Goal: Task Accomplishment & Management: Complete application form

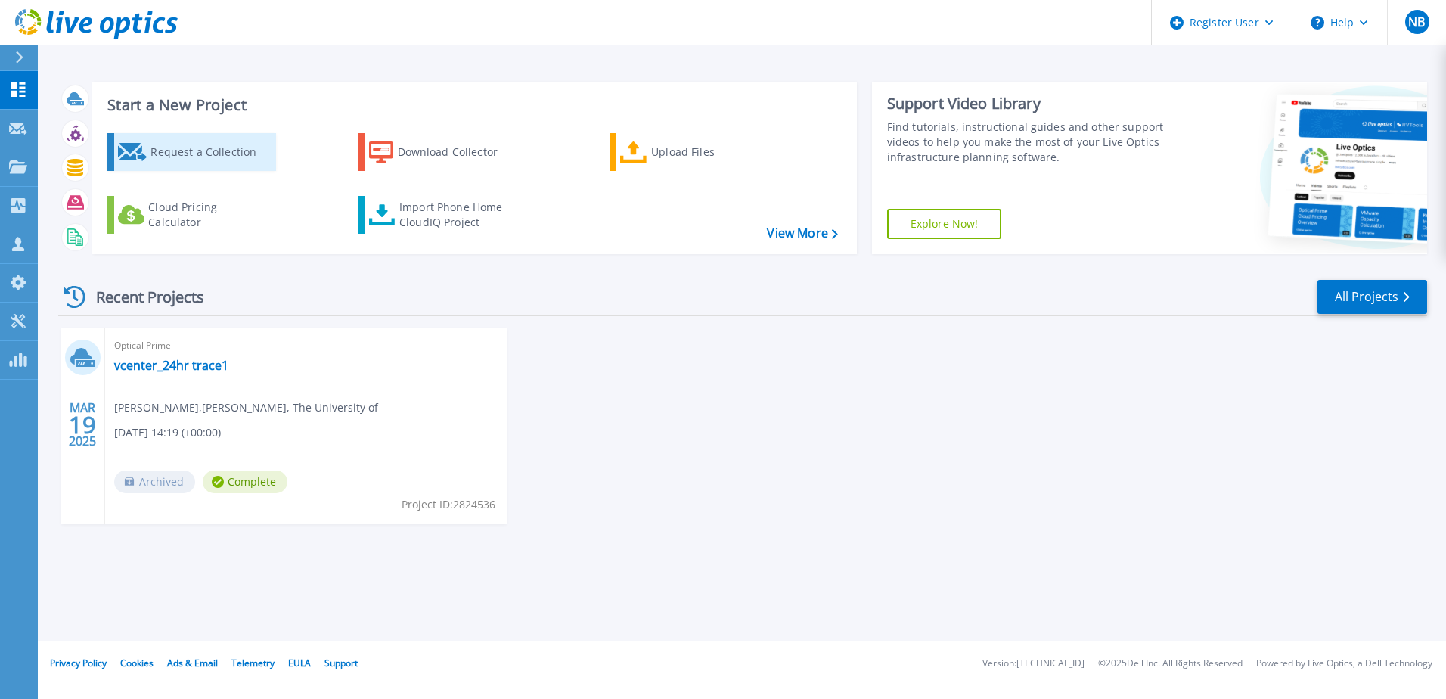
click at [225, 150] on div "Request a Collection" at bounding box center [210, 152] width 121 height 30
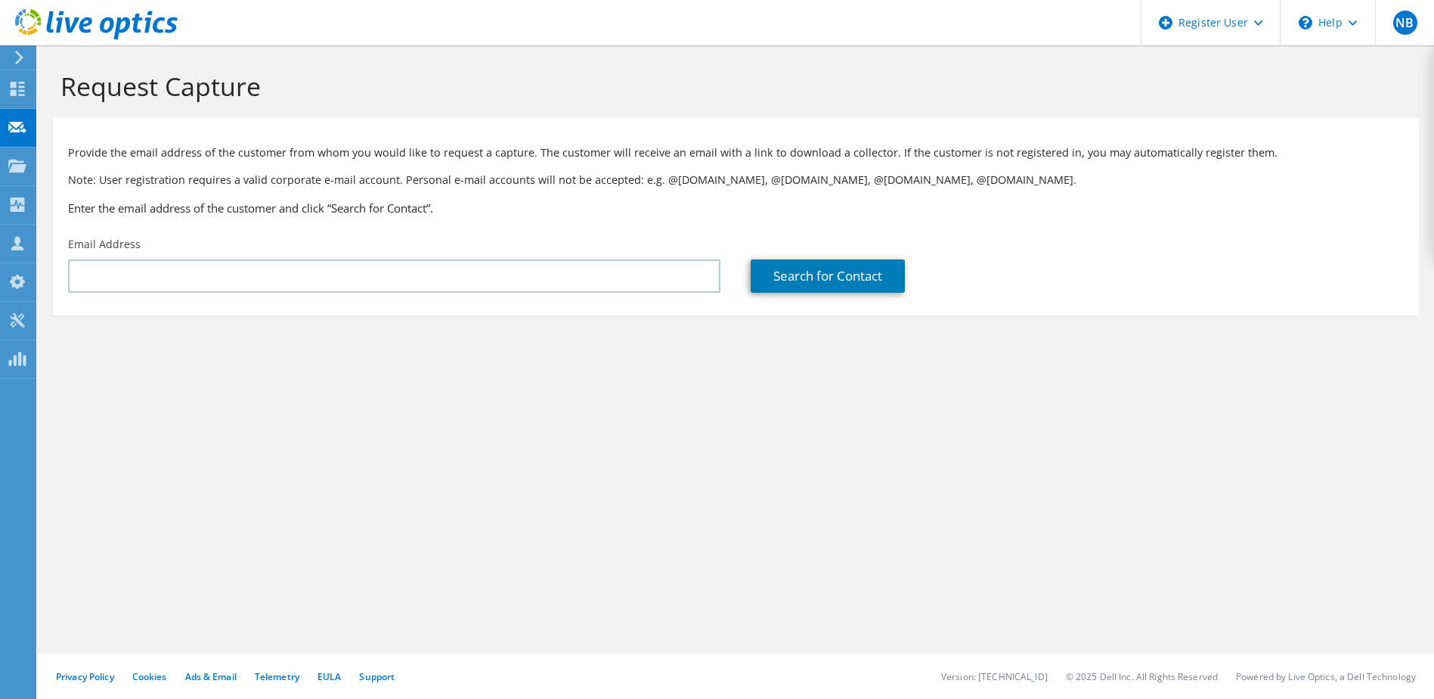
click at [351, 257] on div "Email Address" at bounding box center [394, 264] width 683 height 71
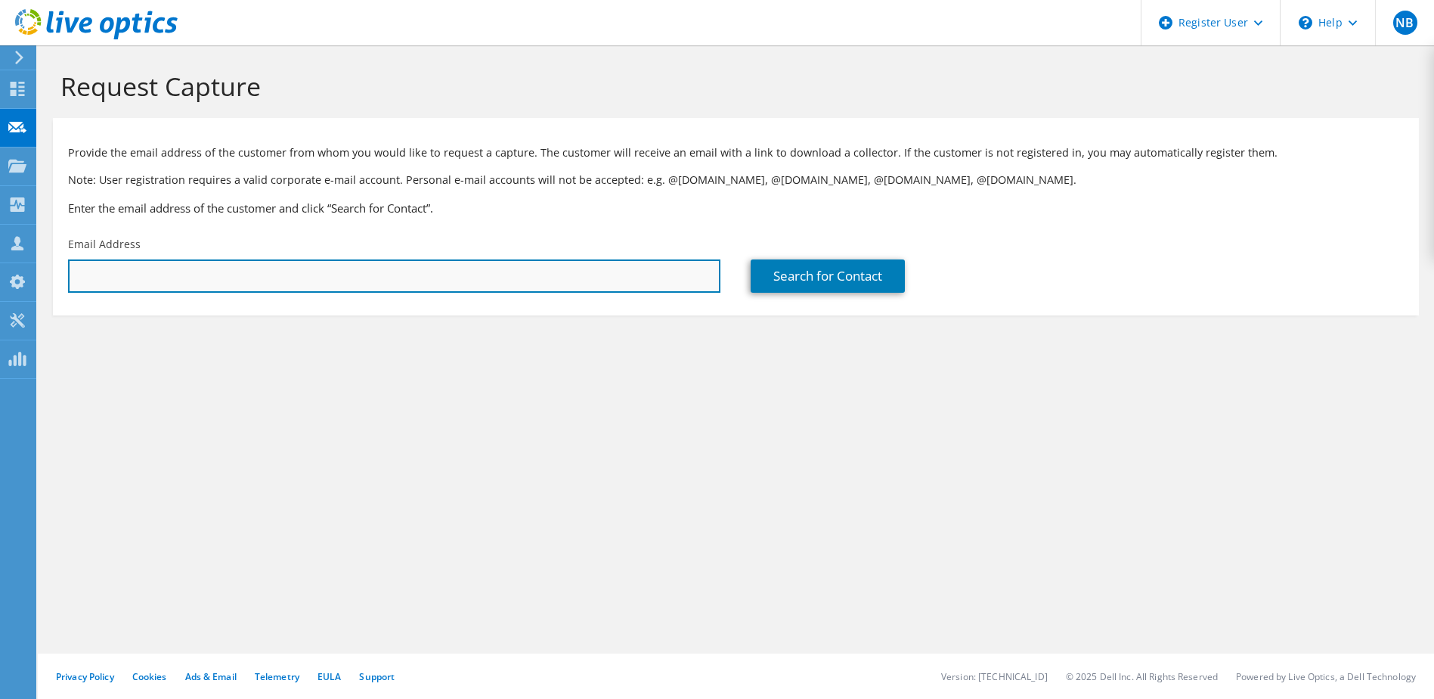
click at [345, 271] on input "text" at bounding box center [394, 275] width 653 height 33
paste input "m.weller2@ucas.ac.uk"
type input "m.weller2@ucas.ac.uk"
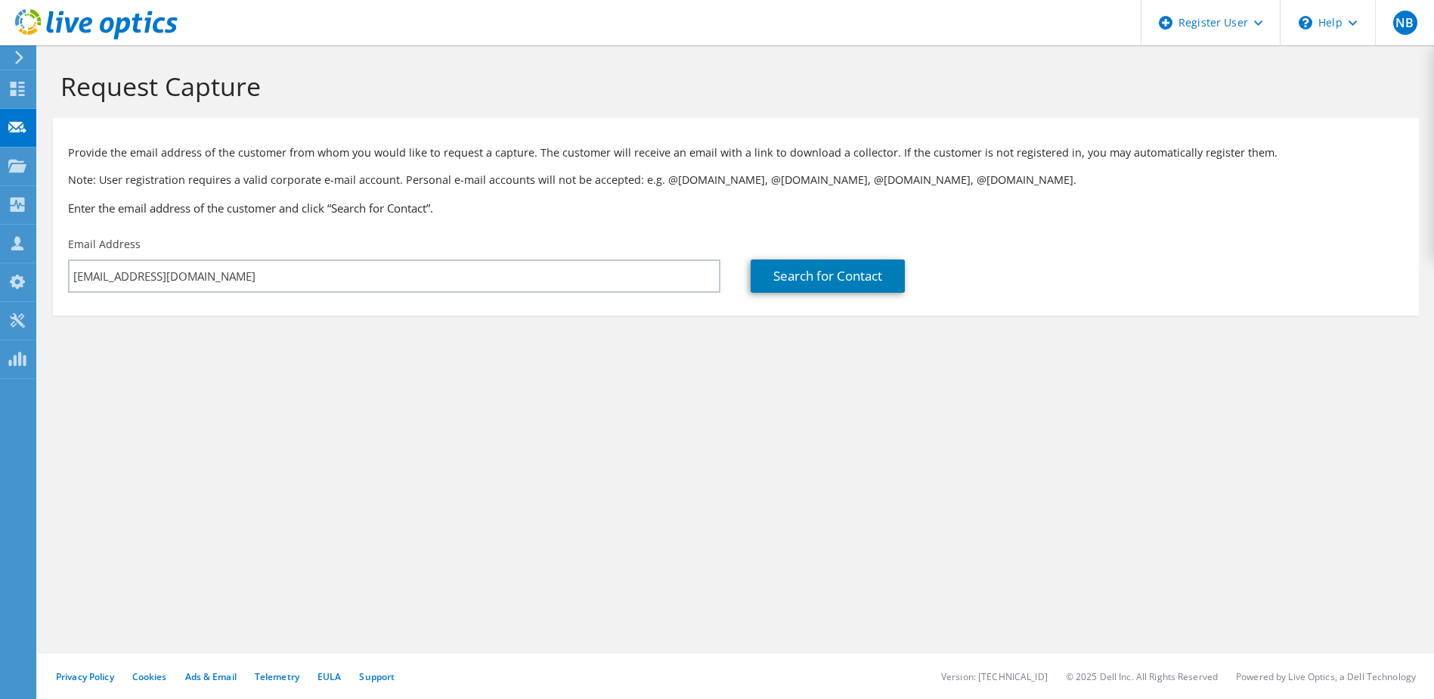
click at [451, 324] on section "Request Capture Provide the email address of the customer from whom you would l…" at bounding box center [736, 218] width 1397 height 346
click at [802, 275] on link "Search for Contact" at bounding box center [828, 275] width 154 height 33
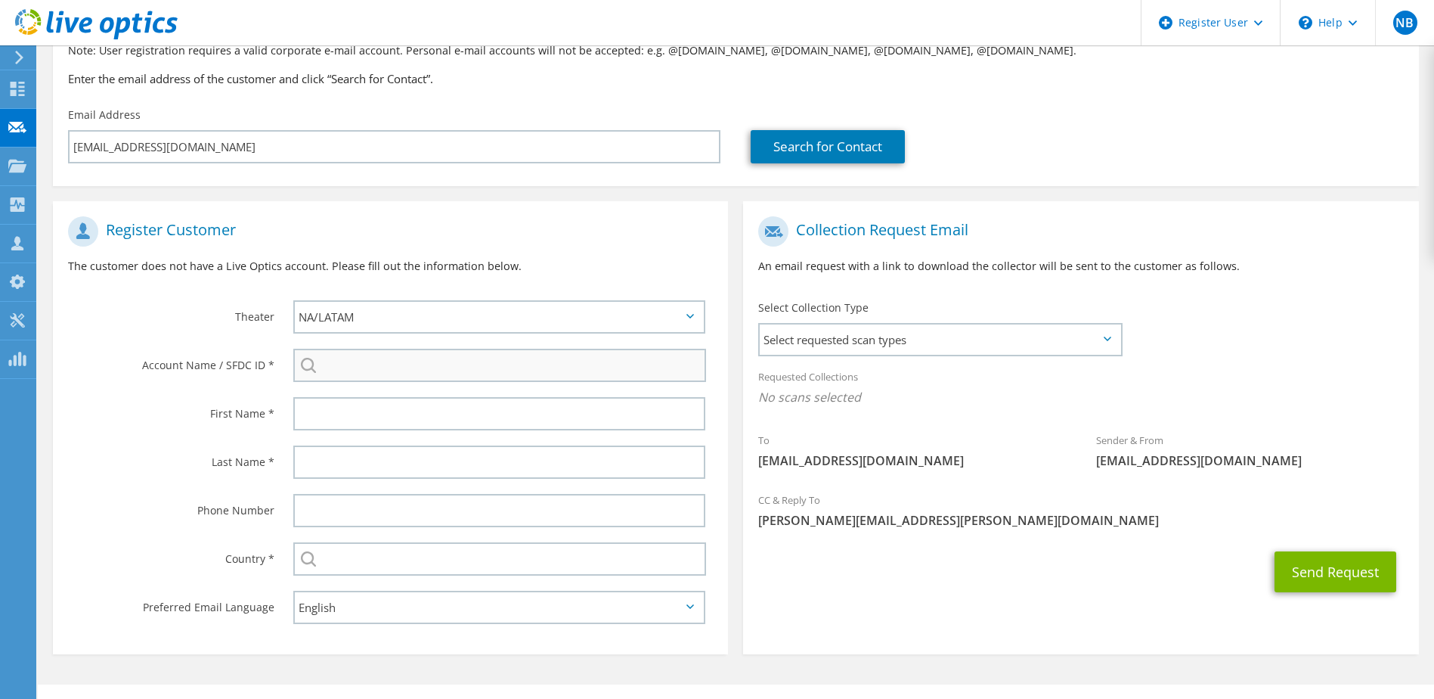
drag, startPoint x: 551, startPoint y: 370, endPoint x: 544, endPoint y: 395, distance: 25.9
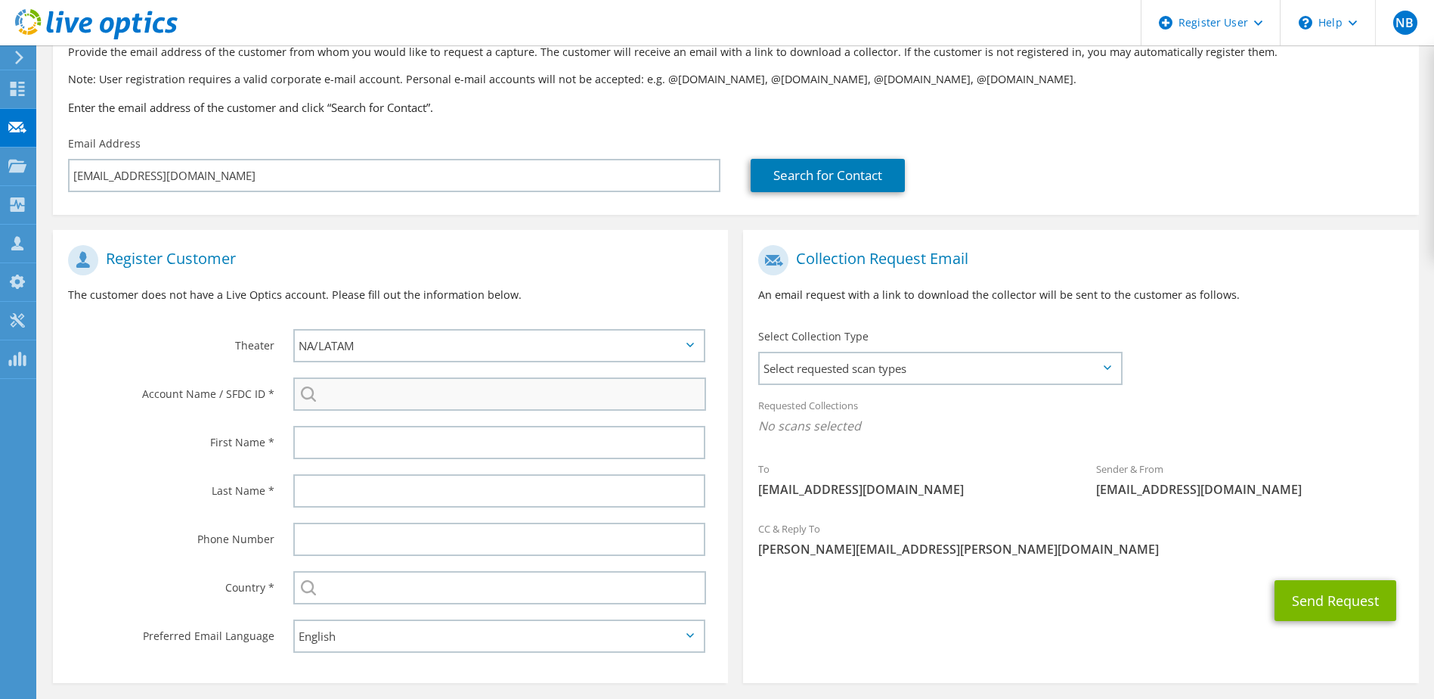
scroll to position [85, 0]
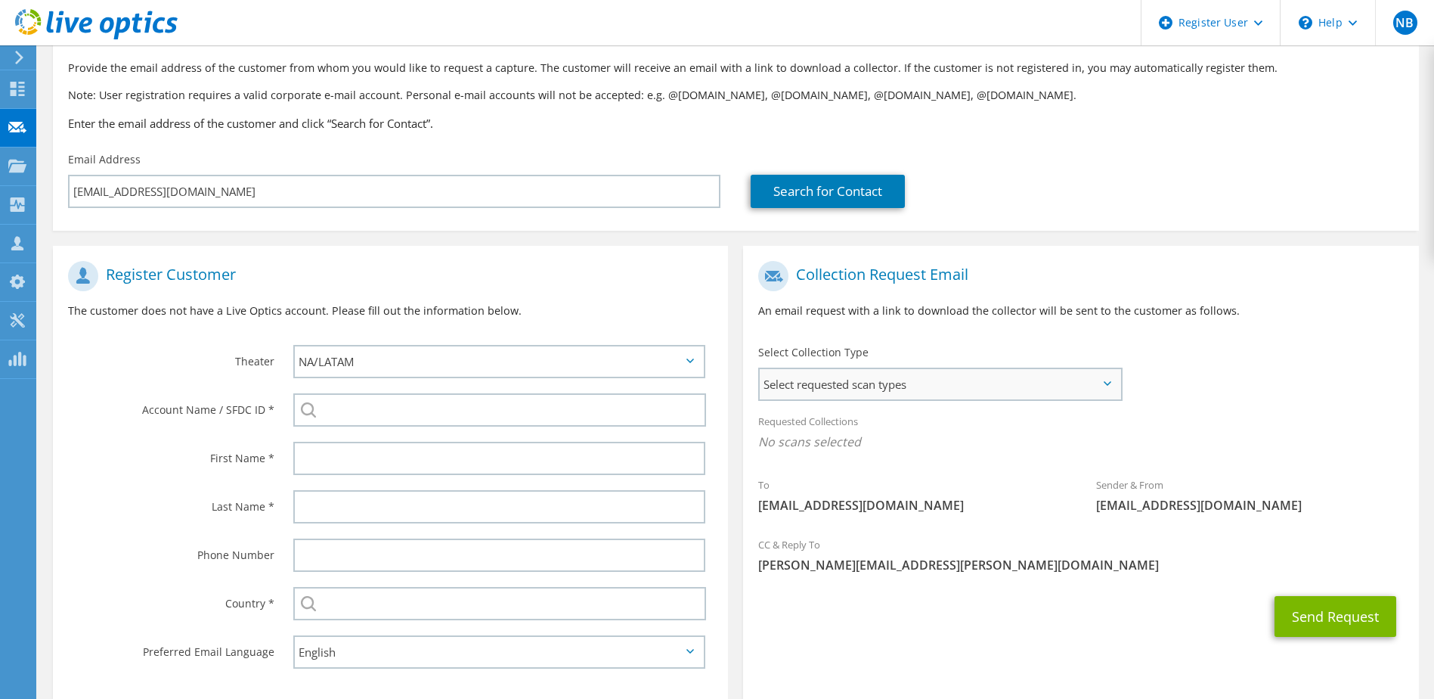
click at [854, 383] on span "Select requested scan types" at bounding box center [940, 384] width 360 height 30
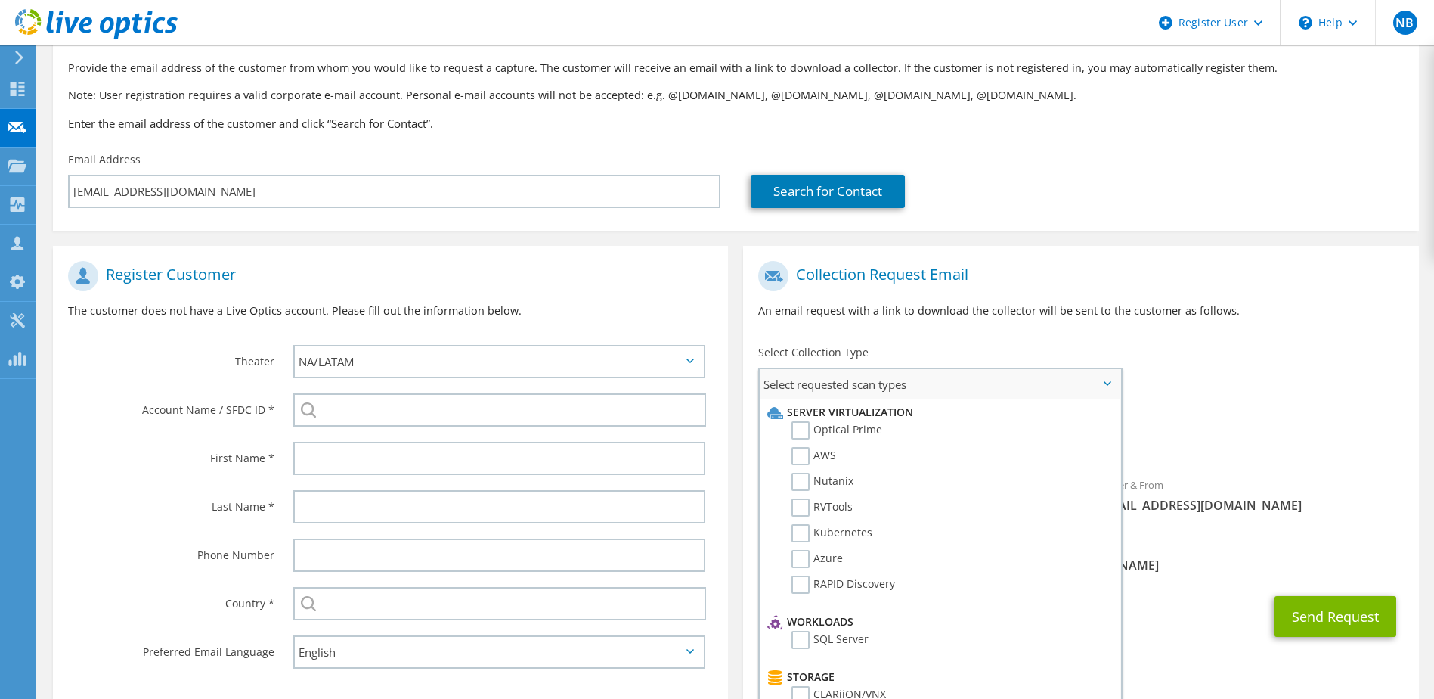
click at [791, 429] on li "Optical Prime" at bounding box center [938, 434] width 349 height 26
click at [799, 429] on label "Optical Prime" at bounding box center [837, 430] width 91 height 18
click at [0, 0] on input "Optical Prime" at bounding box center [0, 0] width 0 height 0
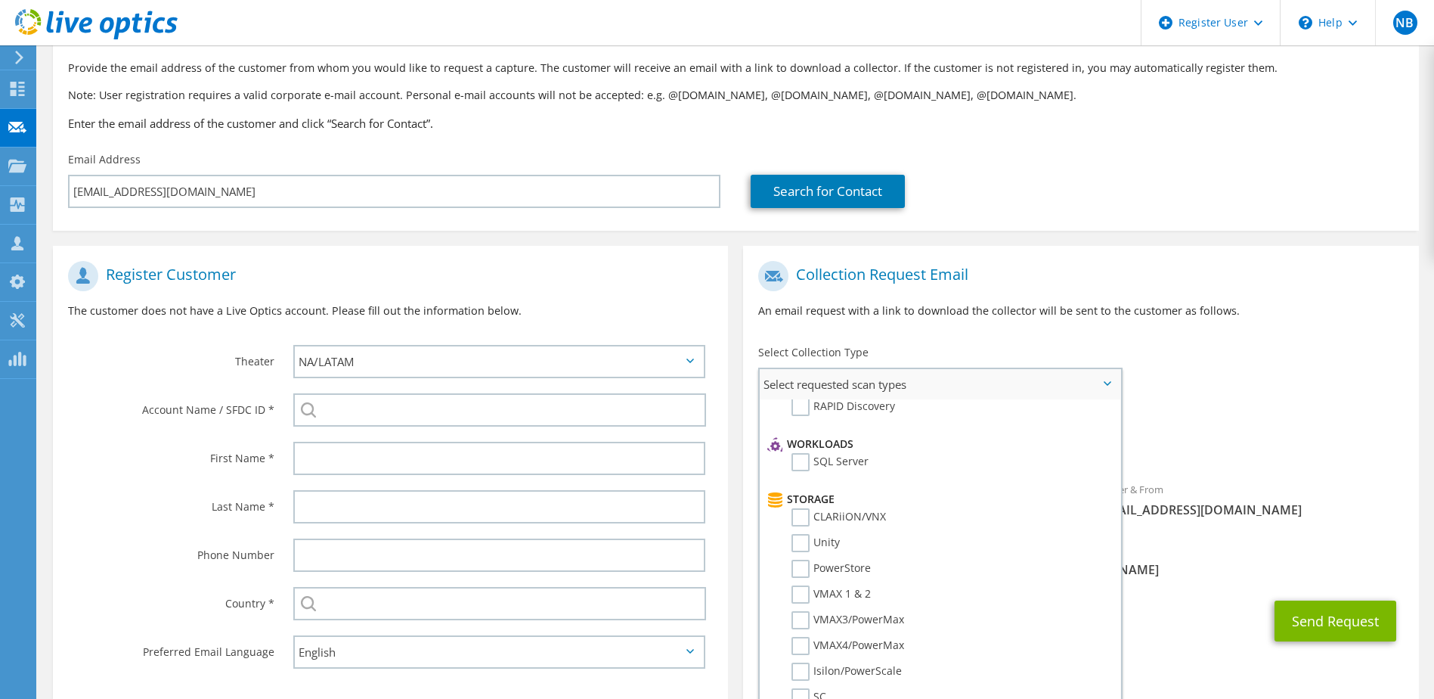
scroll to position [0, 0]
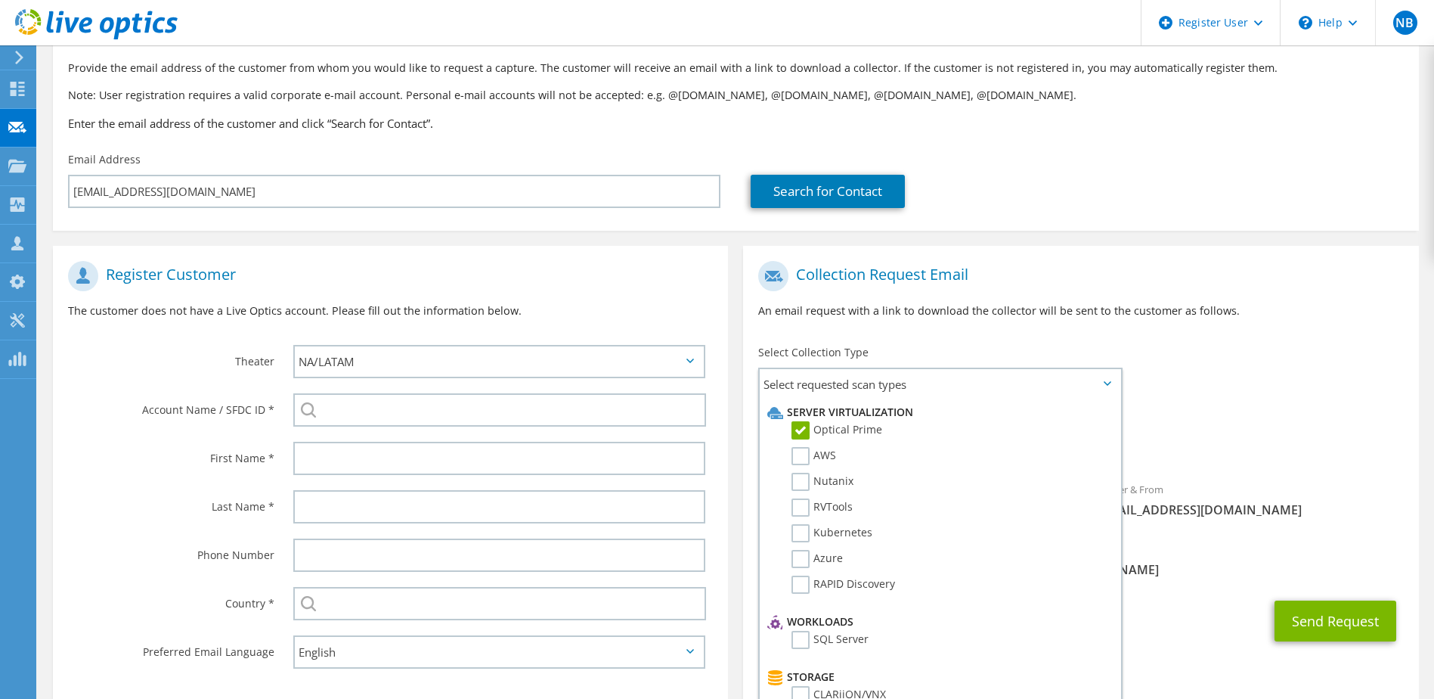
click at [1266, 415] on div "Requested Collections No scans selected Optical Prime" at bounding box center [1080, 435] width 675 height 60
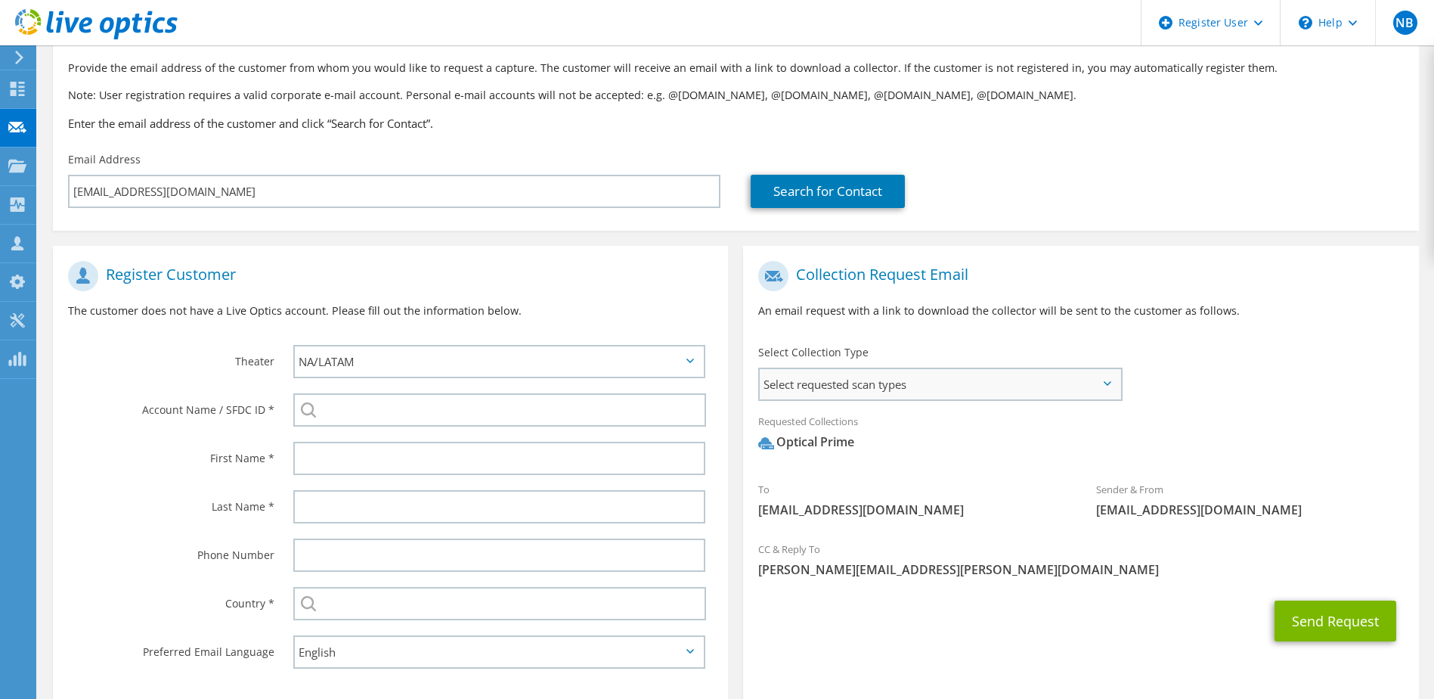
click at [1090, 393] on span "Select requested scan types" at bounding box center [940, 384] width 360 height 30
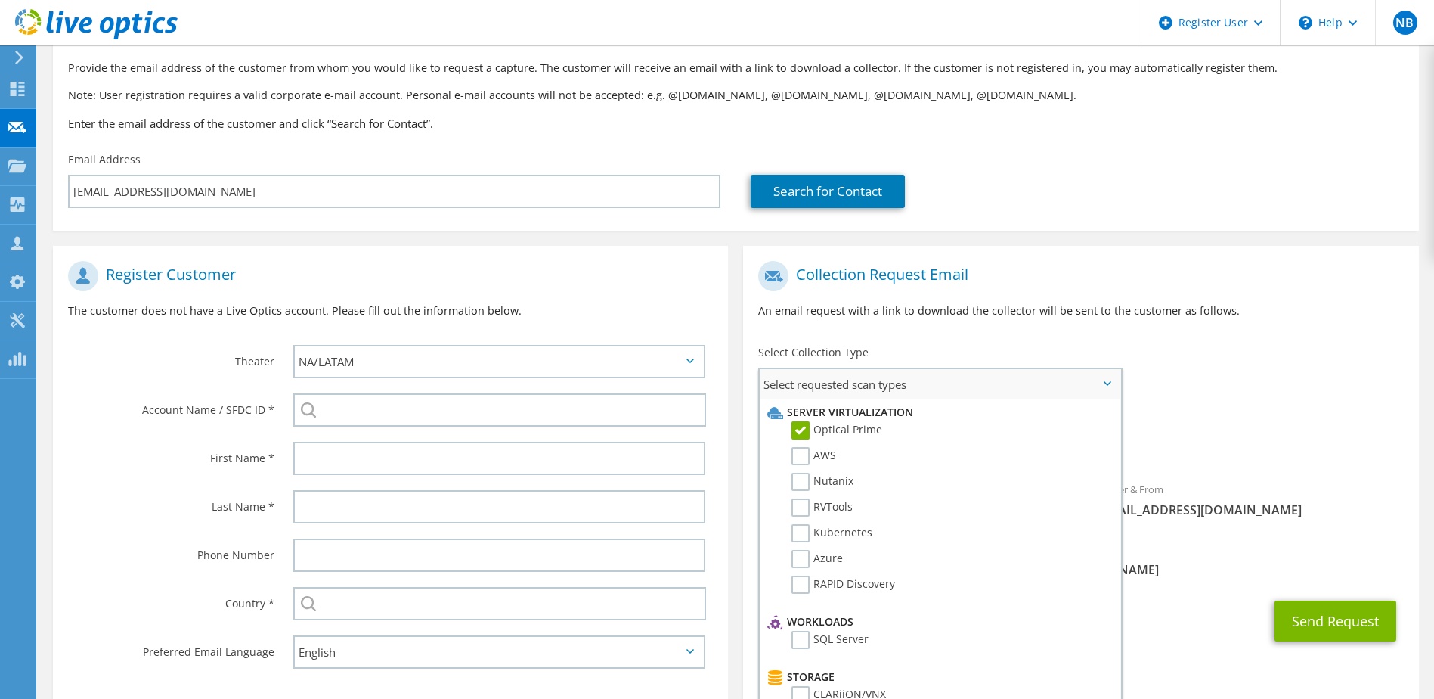
click at [802, 429] on label "Optical Prime" at bounding box center [837, 430] width 91 height 18
click at [0, 0] on input "Optical Prime" at bounding box center [0, 0] width 0 height 0
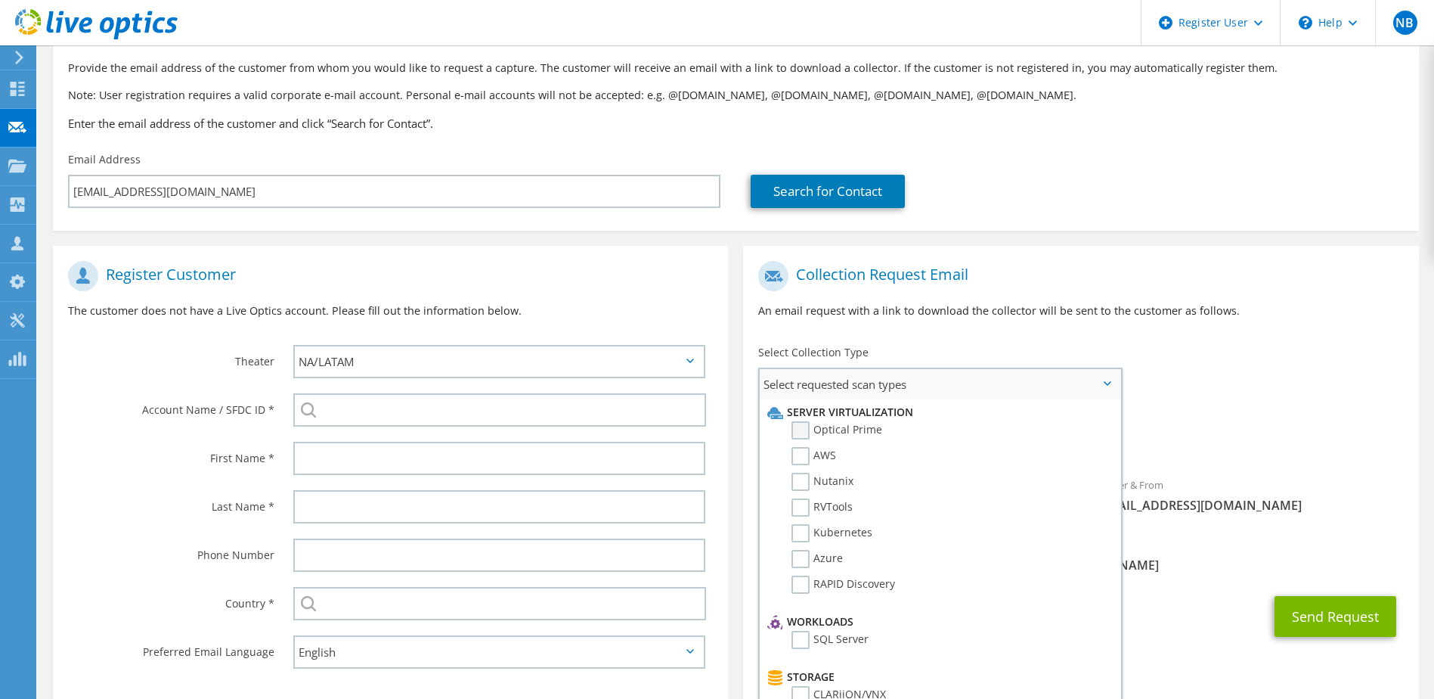
click at [802, 429] on label "Optical Prime" at bounding box center [837, 430] width 91 height 18
click at [0, 0] on input "Optical Prime" at bounding box center [0, 0] width 0 height 0
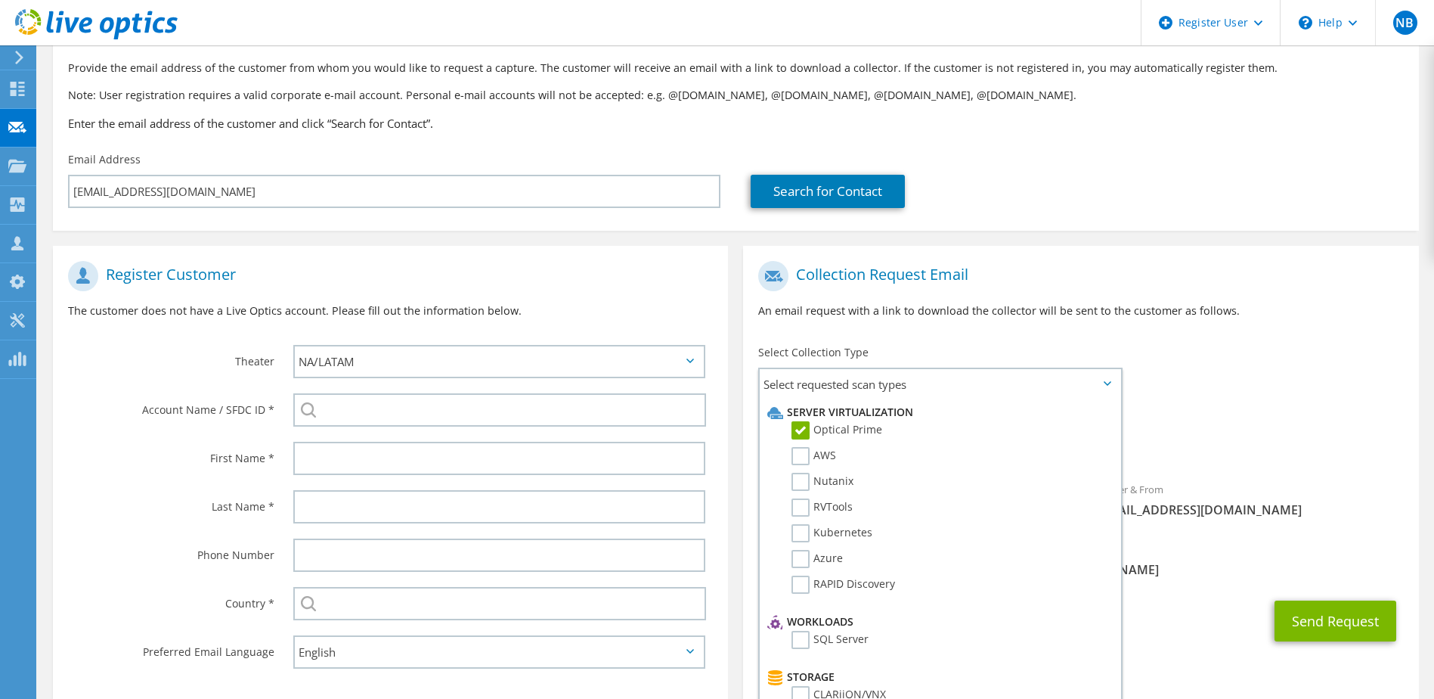
click at [1229, 437] on span "Optical Prime" at bounding box center [1080, 445] width 645 height 25
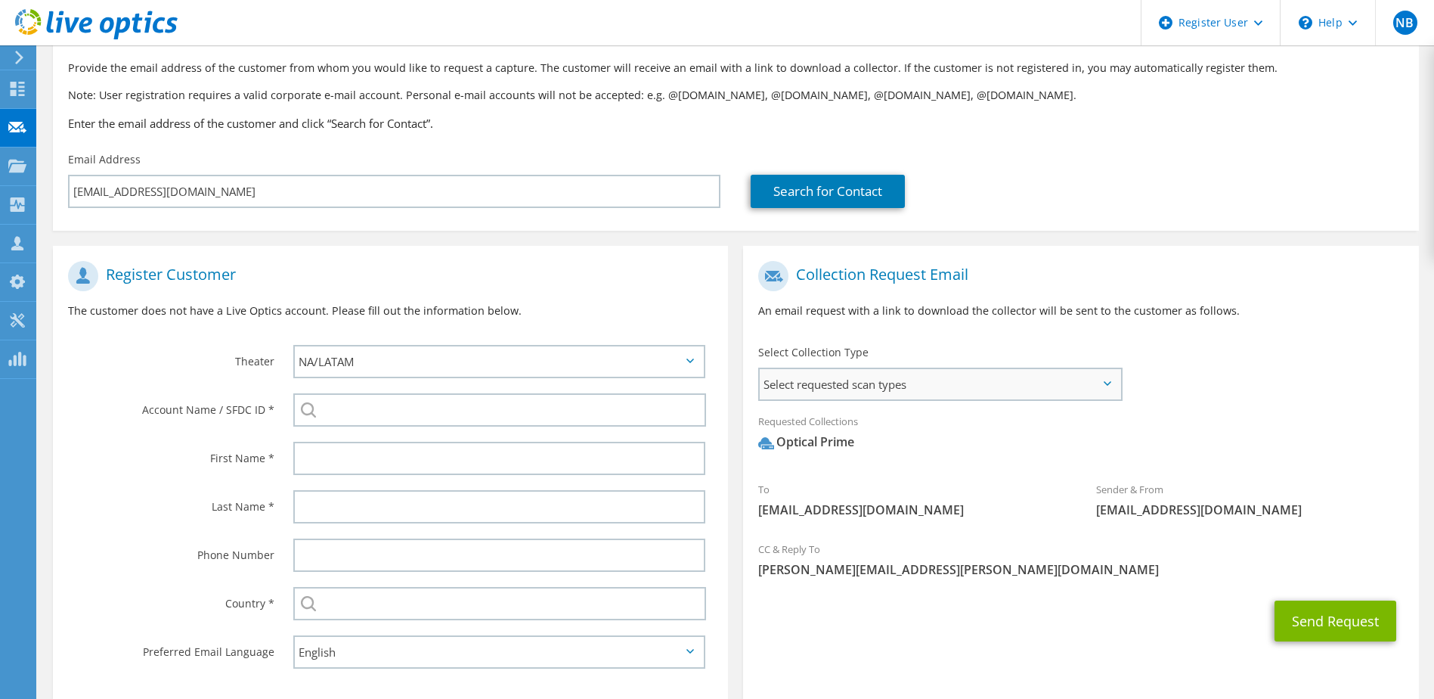
click at [1038, 389] on span "Select requested scan types" at bounding box center [940, 384] width 360 height 30
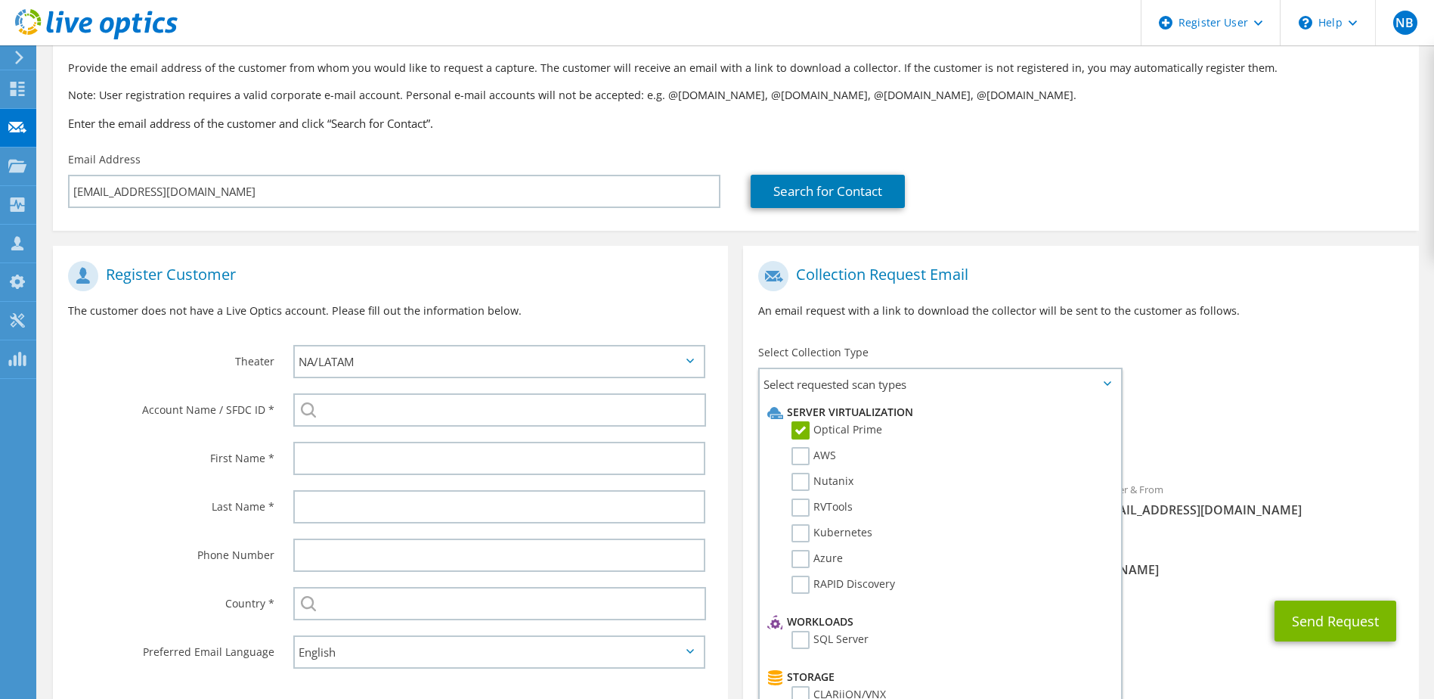
click at [1312, 395] on div "To m.weller2@ucas.ac.uk Sender & From liveoptics@liveoptics.com" at bounding box center [1080, 393] width 675 height 280
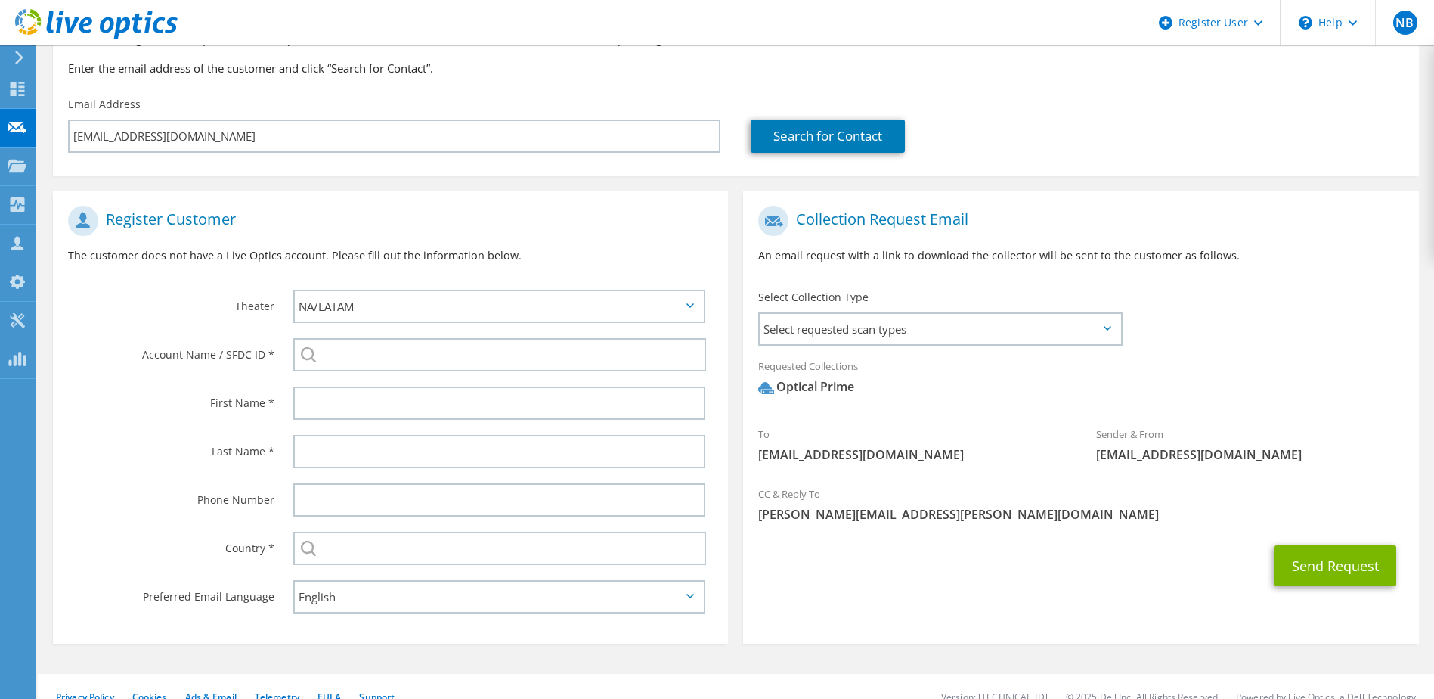
scroll to position [160, 0]
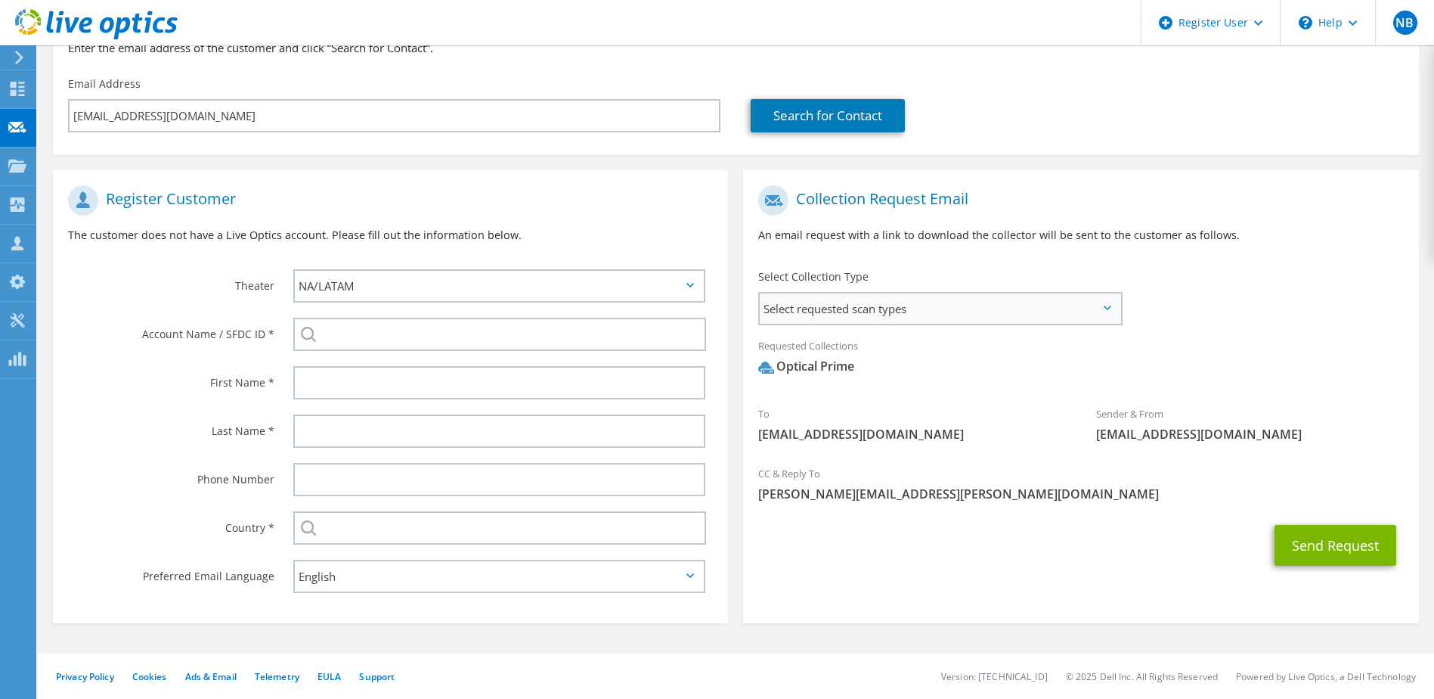
click at [1086, 317] on span "Select requested scan types" at bounding box center [940, 308] width 360 height 30
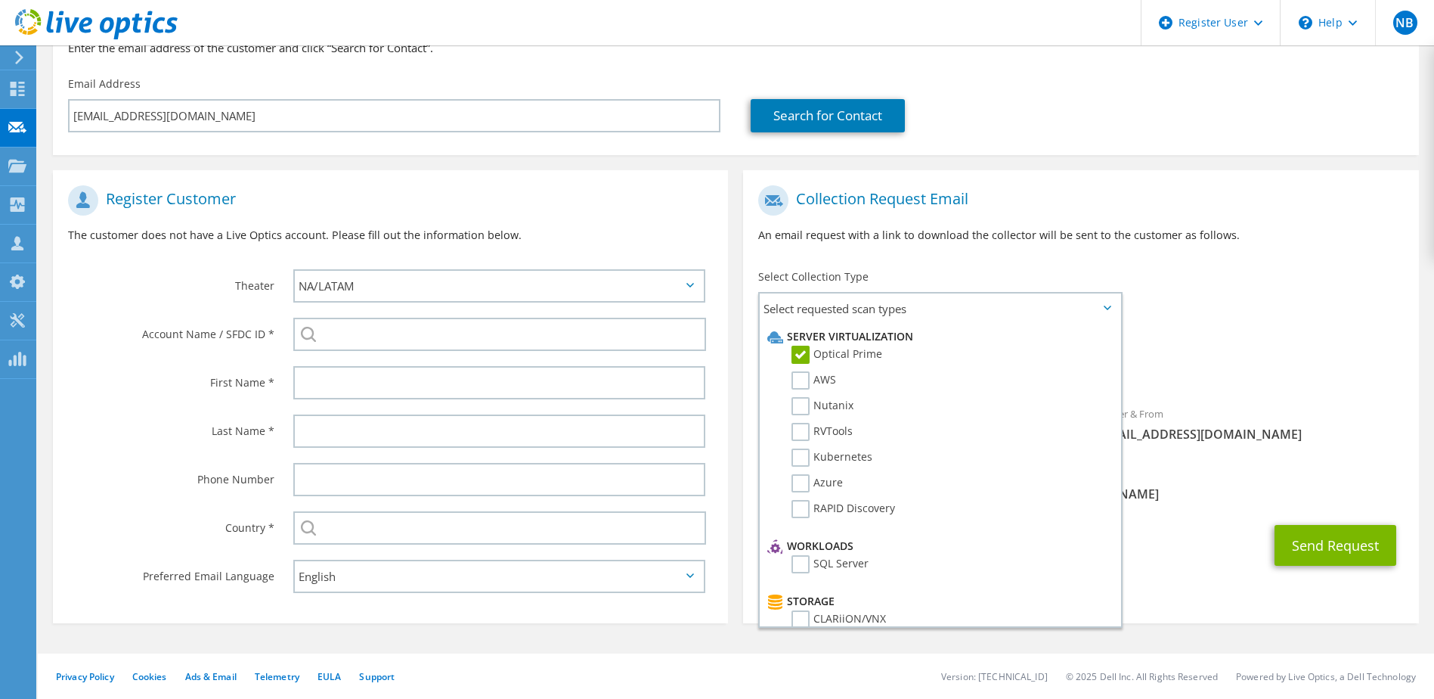
click at [1307, 331] on div "Requested Collections No scans selected Optical Prime" at bounding box center [1080, 360] width 675 height 60
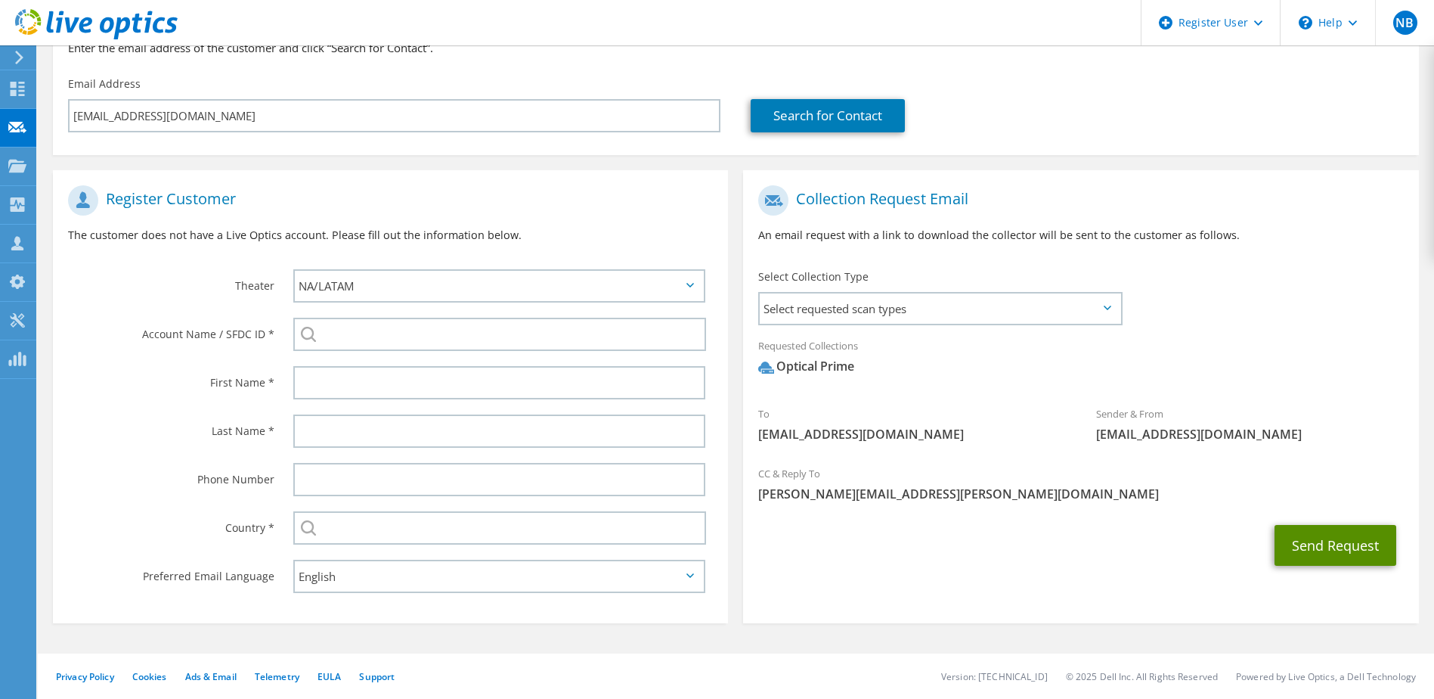
click at [1297, 538] on button "Send Request" at bounding box center [1336, 545] width 122 height 41
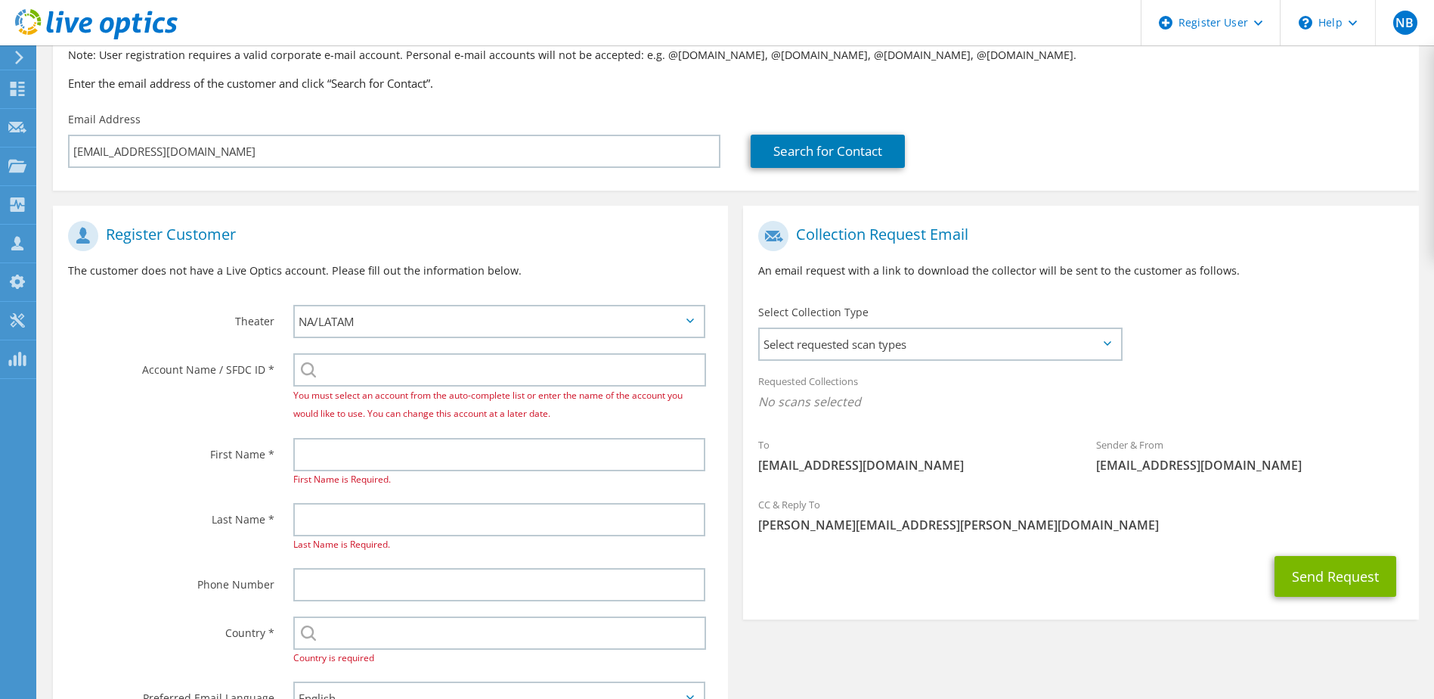
scroll to position [151, 0]
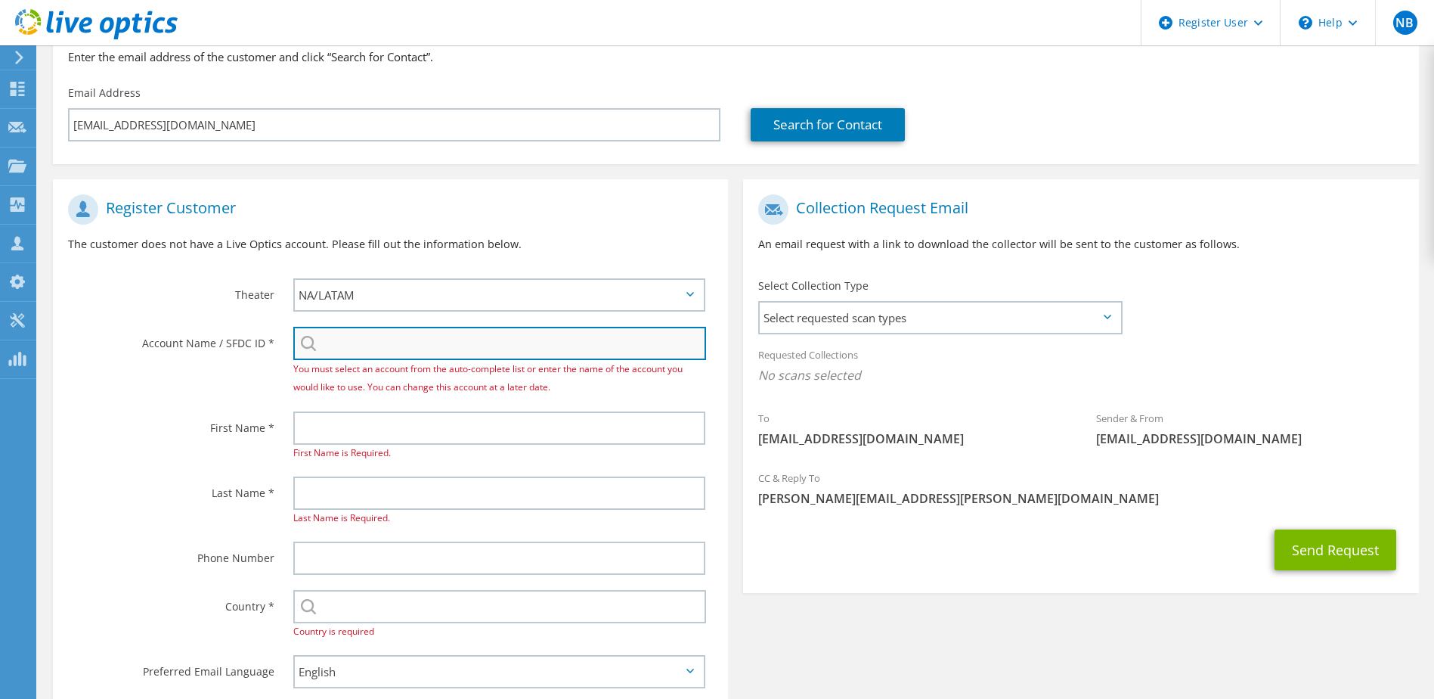
click at [457, 347] on input "search" at bounding box center [500, 343] width 414 height 33
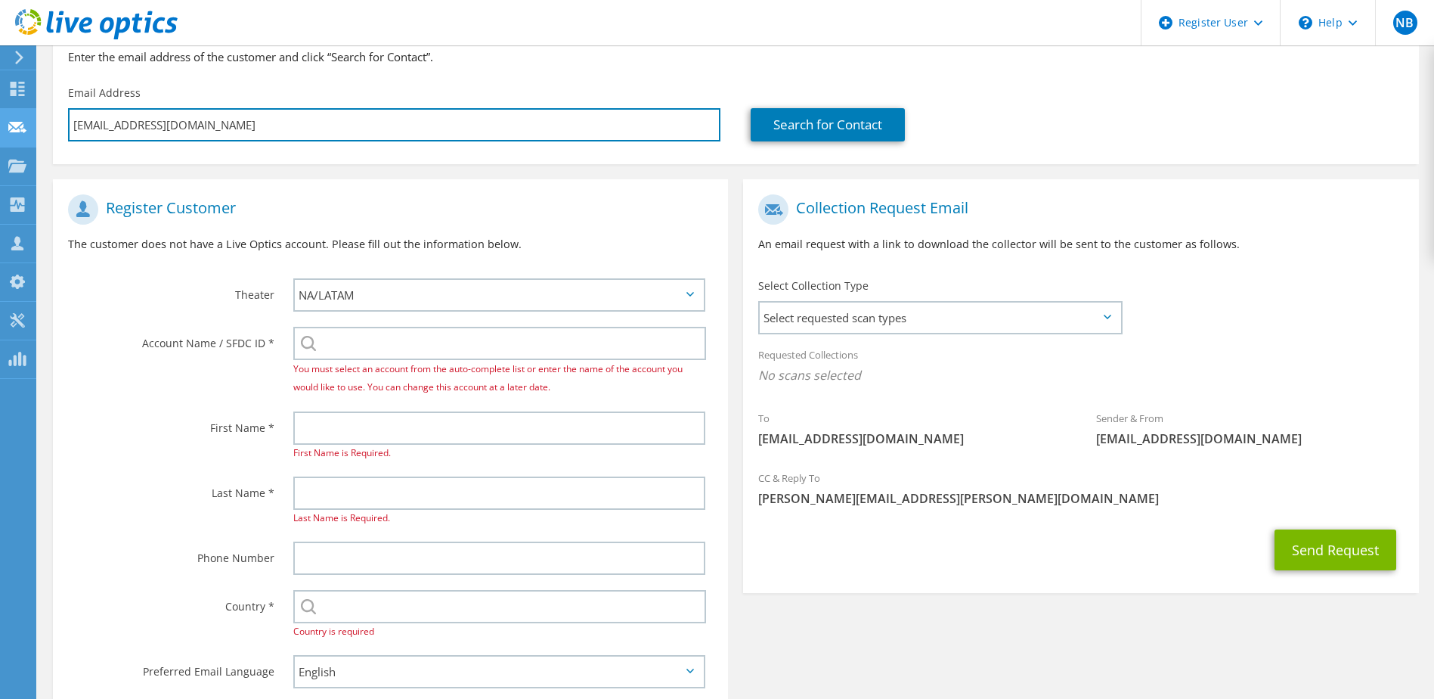
drag, startPoint x: 281, startPoint y: 122, endPoint x: 24, endPoint y: 122, distance: 256.3
click at [24, 122] on div "NB Dell User Nick Branney Nick.Branney@dell.com Dell My Profile Log Out \n Help…" at bounding box center [717, 321] width 1434 height 945
type input "m.weller2@uc"
type input "Select"
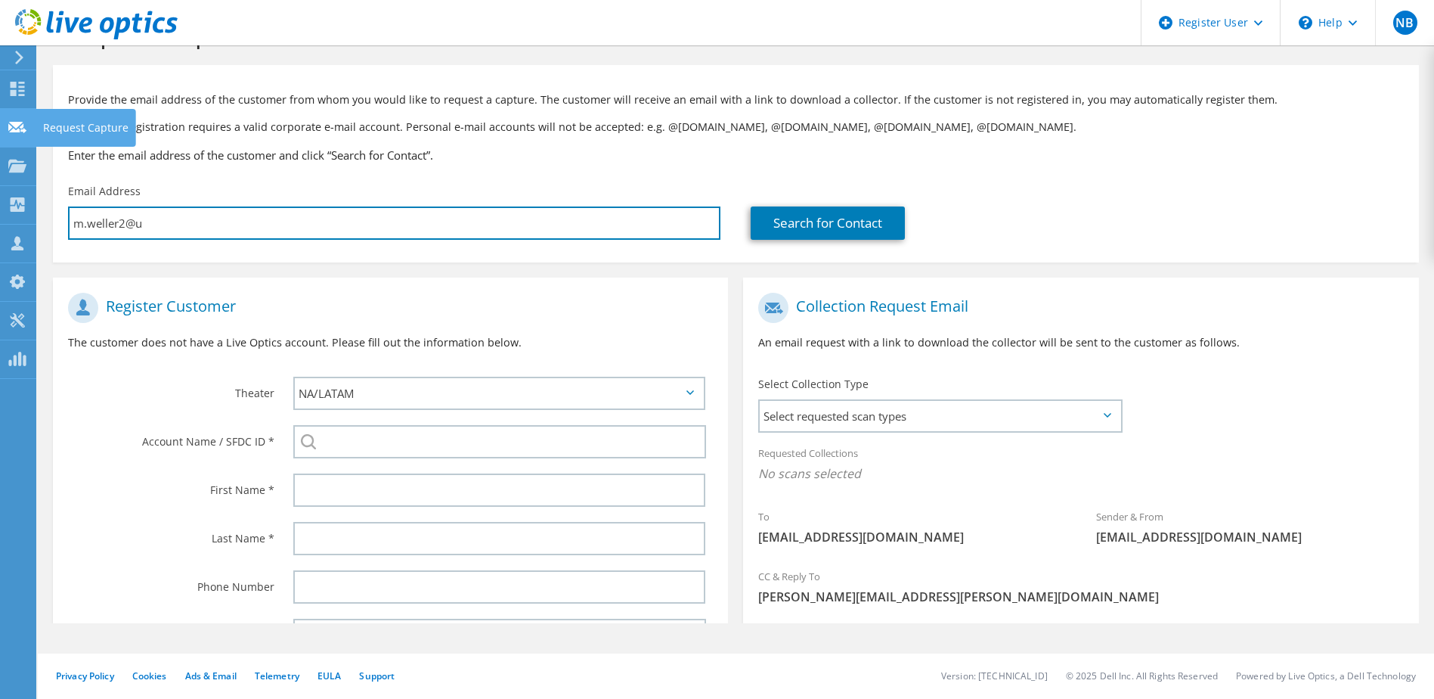
scroll to position [0, 0]
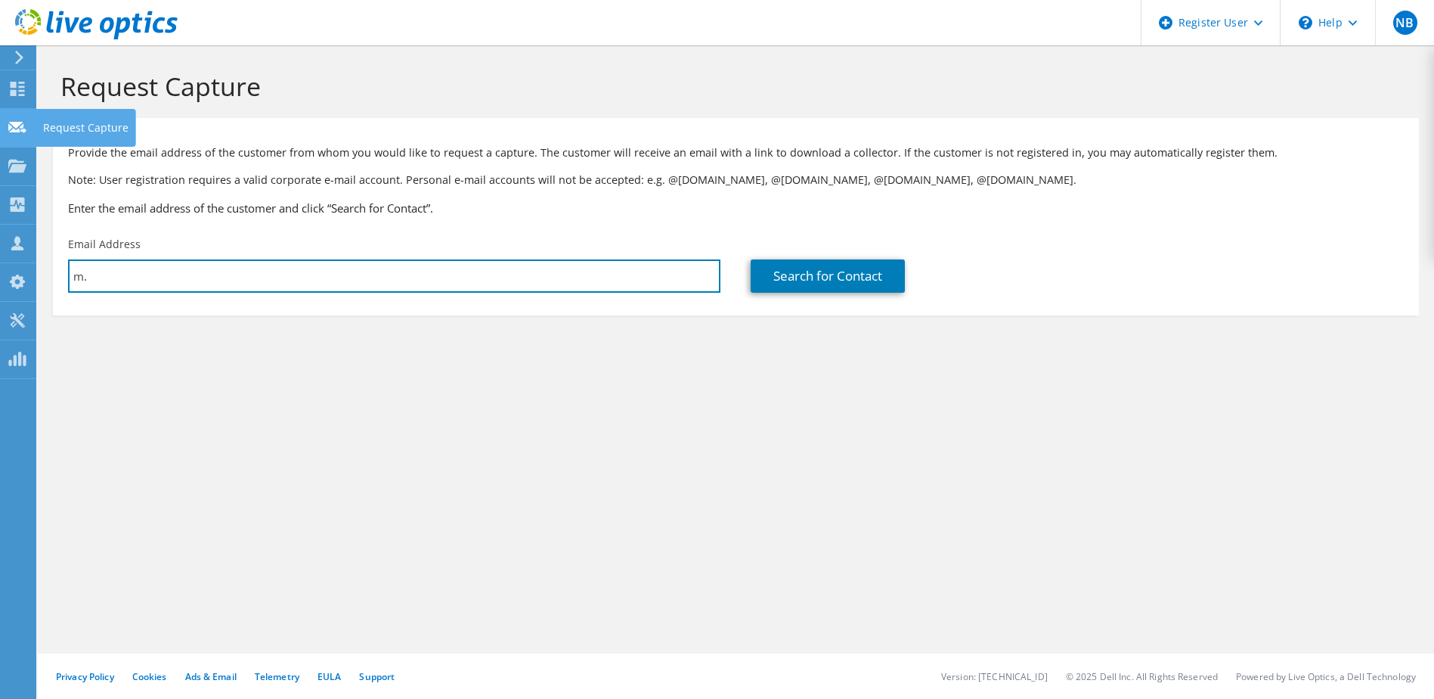
type input "m"
paste input "c.johnston@ucas.ac.uk"
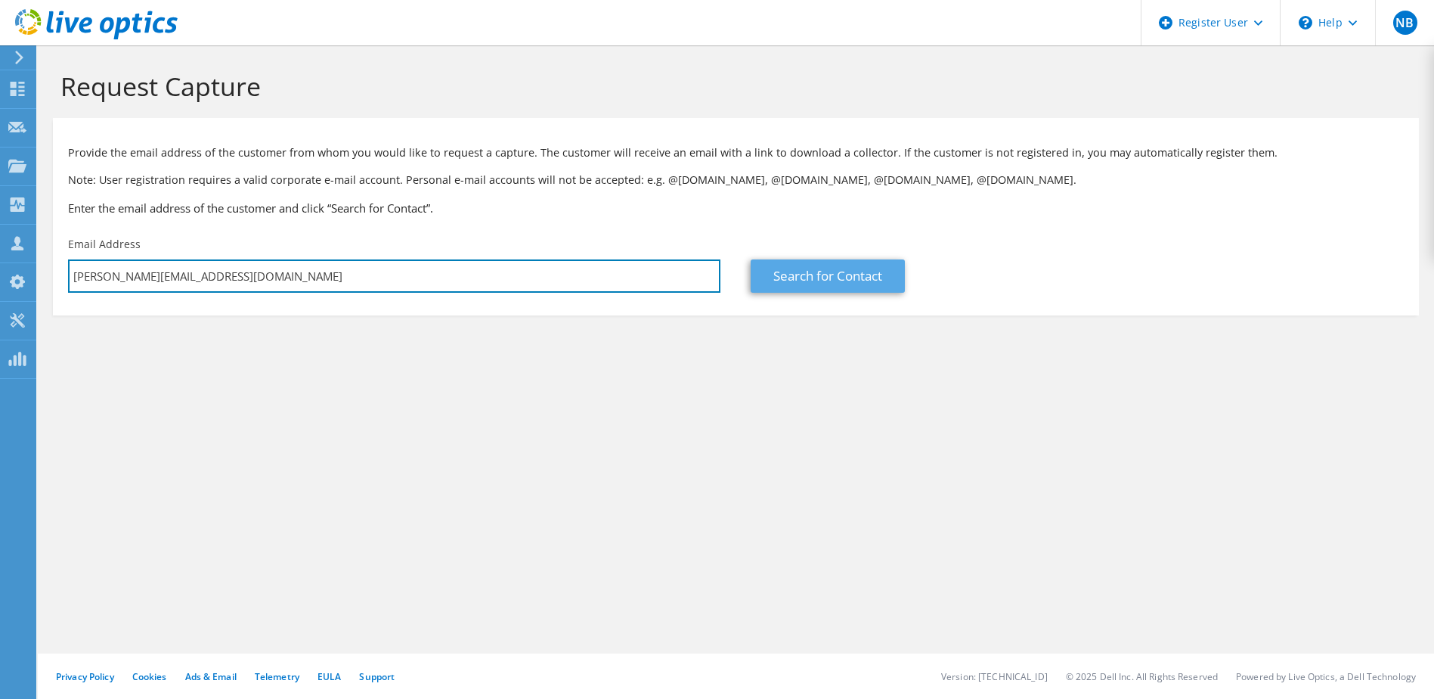
type input "c.johnston@ucas.ac.uk"
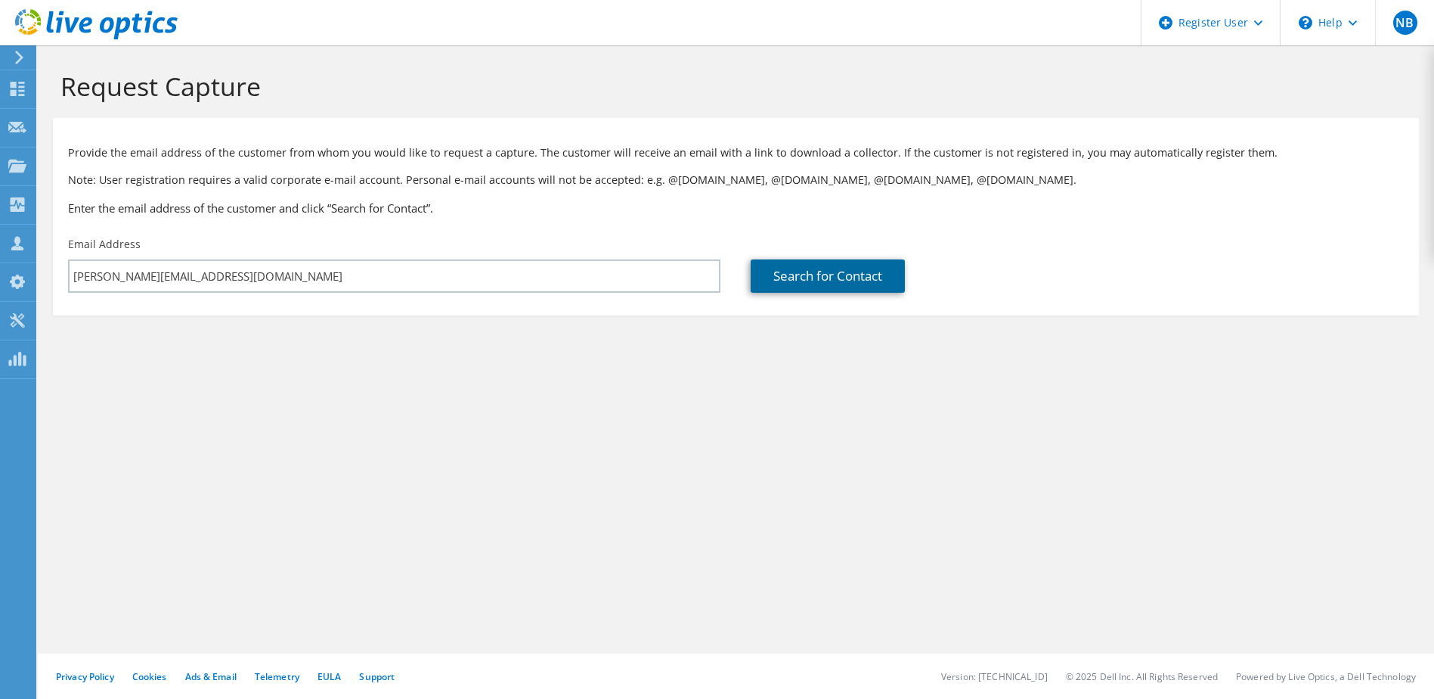
click at [814, 274] on link "Search for Contact" at bounding box center [828, 275] width 154 height 33
type input "Universities & Colleges Admissions Agency (UCAS)"
type input "Colin"
type input "Johnson"
type input "[GEOGRAPHIC_DATA]"
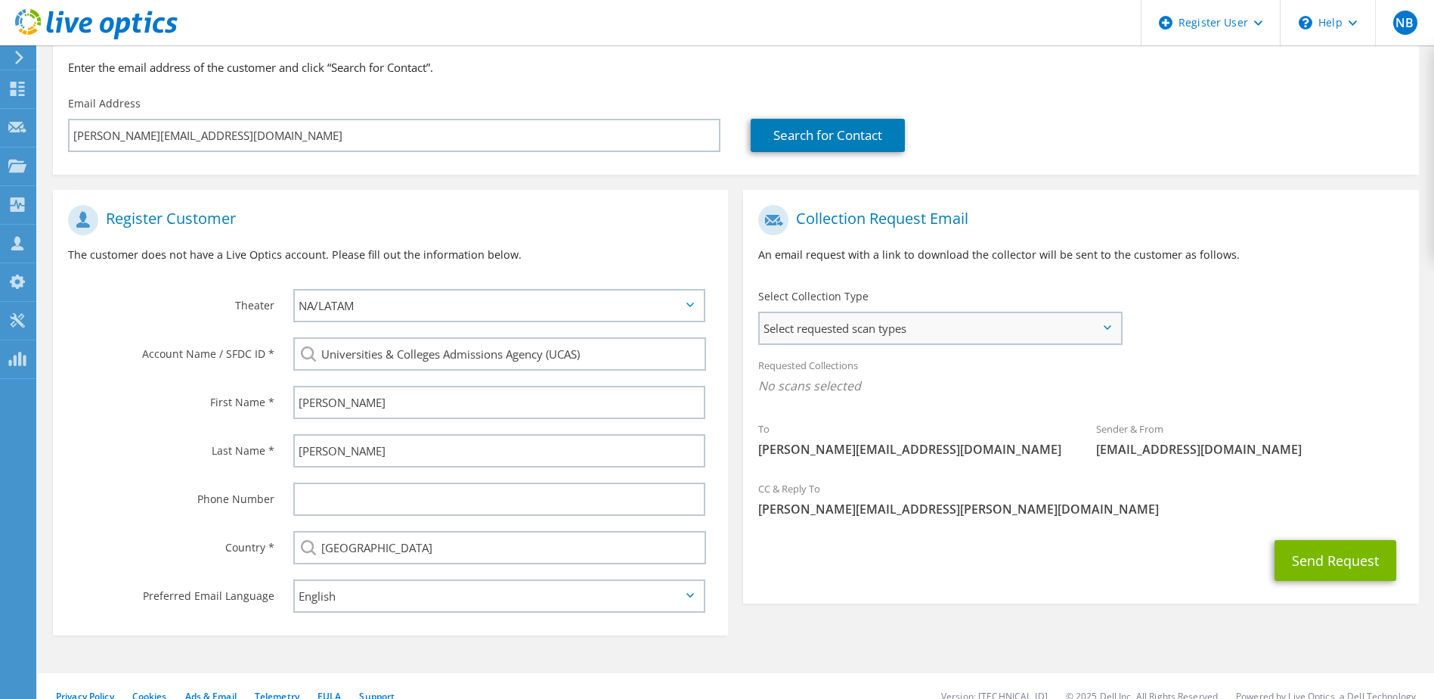
drag, startPoint x: 494, startPoint y: 349, endPoint x: 865, endPoint y: 330, distance: 371.7
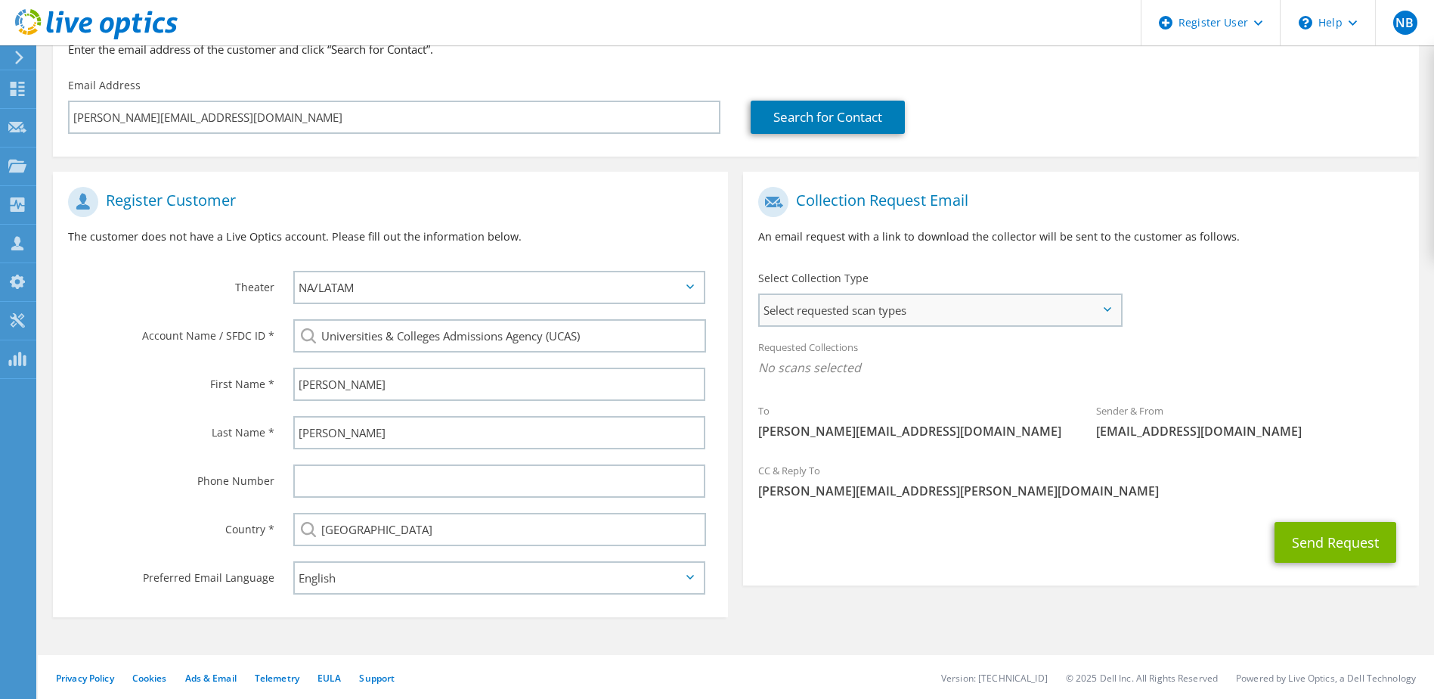
scroll to position [160, 0]
click at [953, 296] on span "Select requested scan types" at bounding box center [940, 308] width 360 height 30
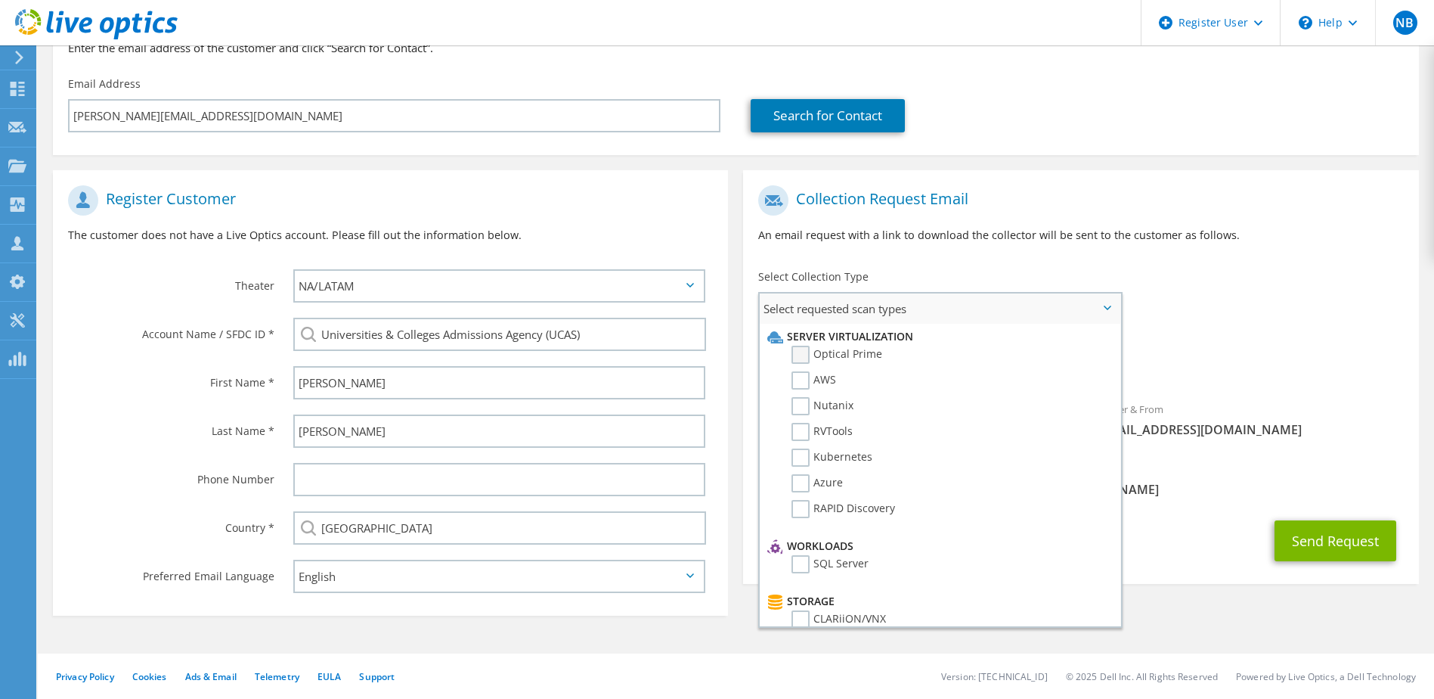
click at [801, 354] on label "Optical Prime" at bounding box center [837, 355] width 91 height 18
click at [0, 0] on input "Optical Prime" at bounding box center [0, 0] width 0 height 0
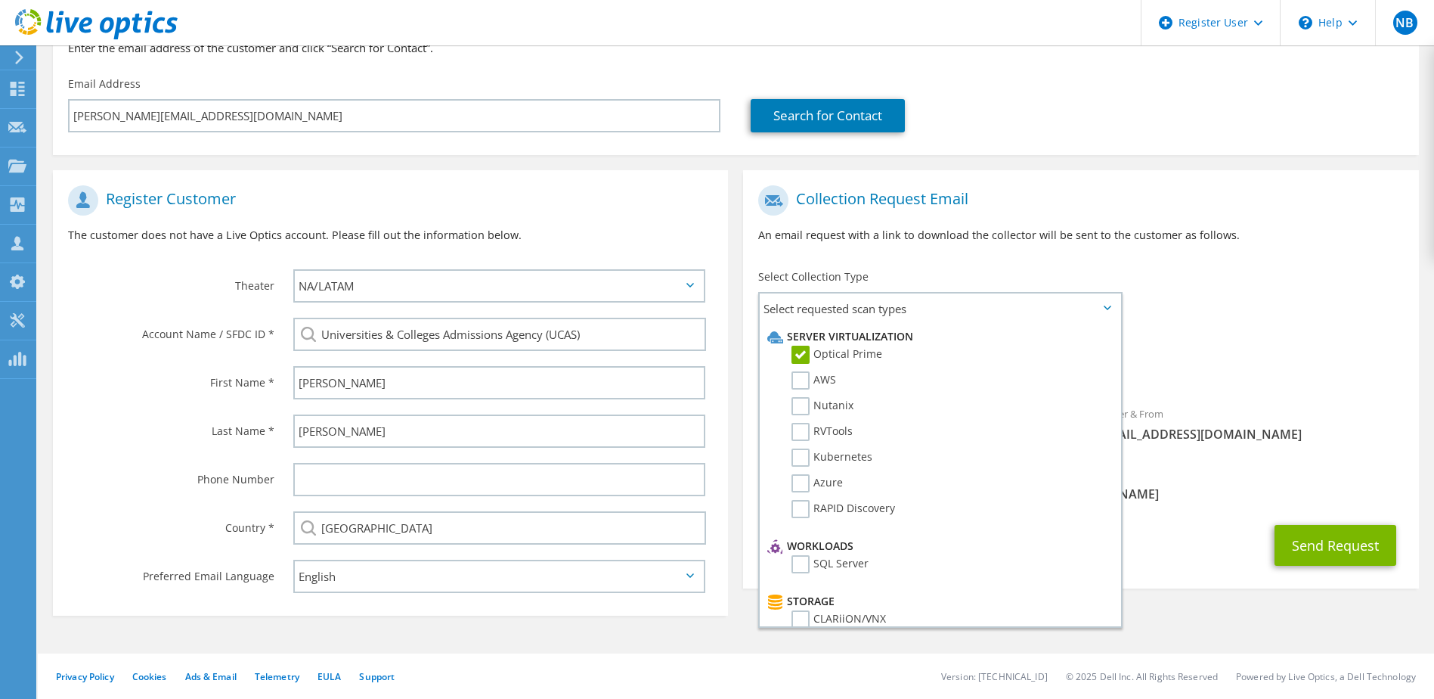
click at [1176, 343] on div "Requested Collections No scans selected Optical Prime" at bounding box center [1080, 360] width 675 height 60
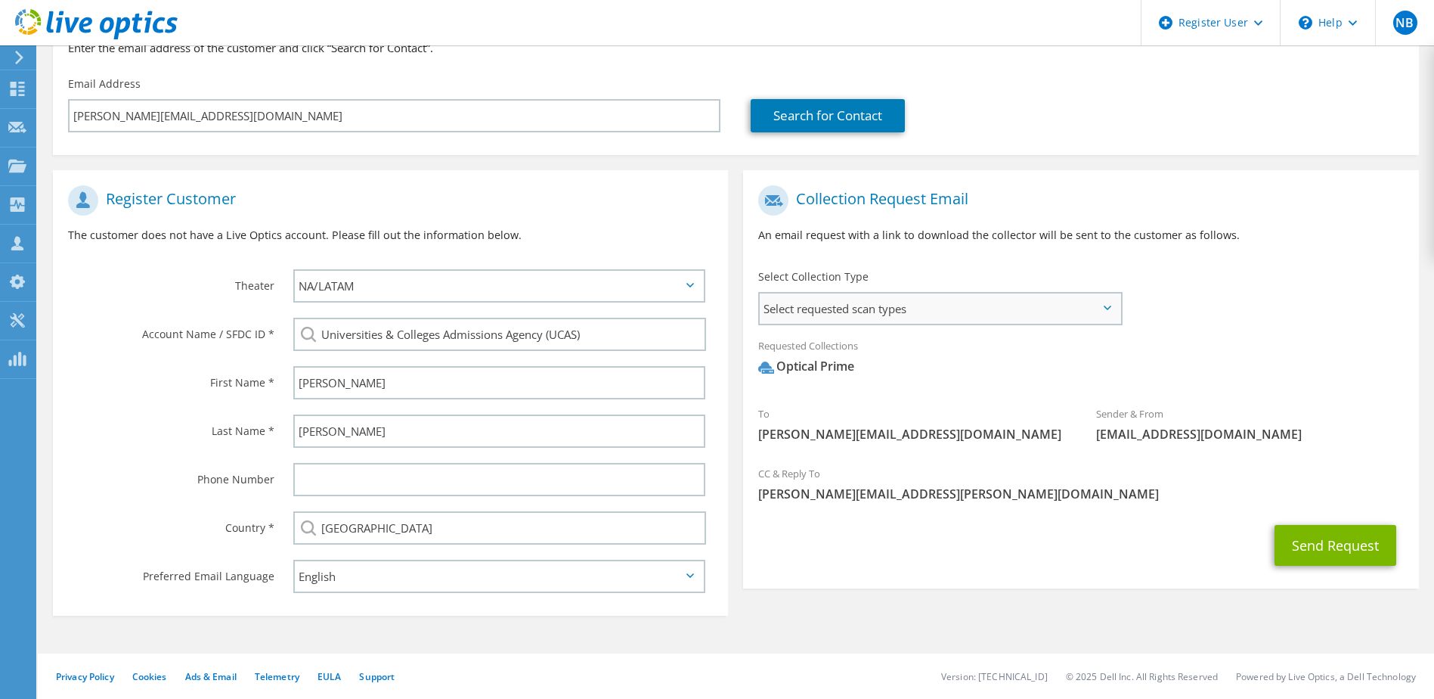
click at [1039, 319] on span "Select requested scan types" at bounding box center [940, 308] width 360 height 30
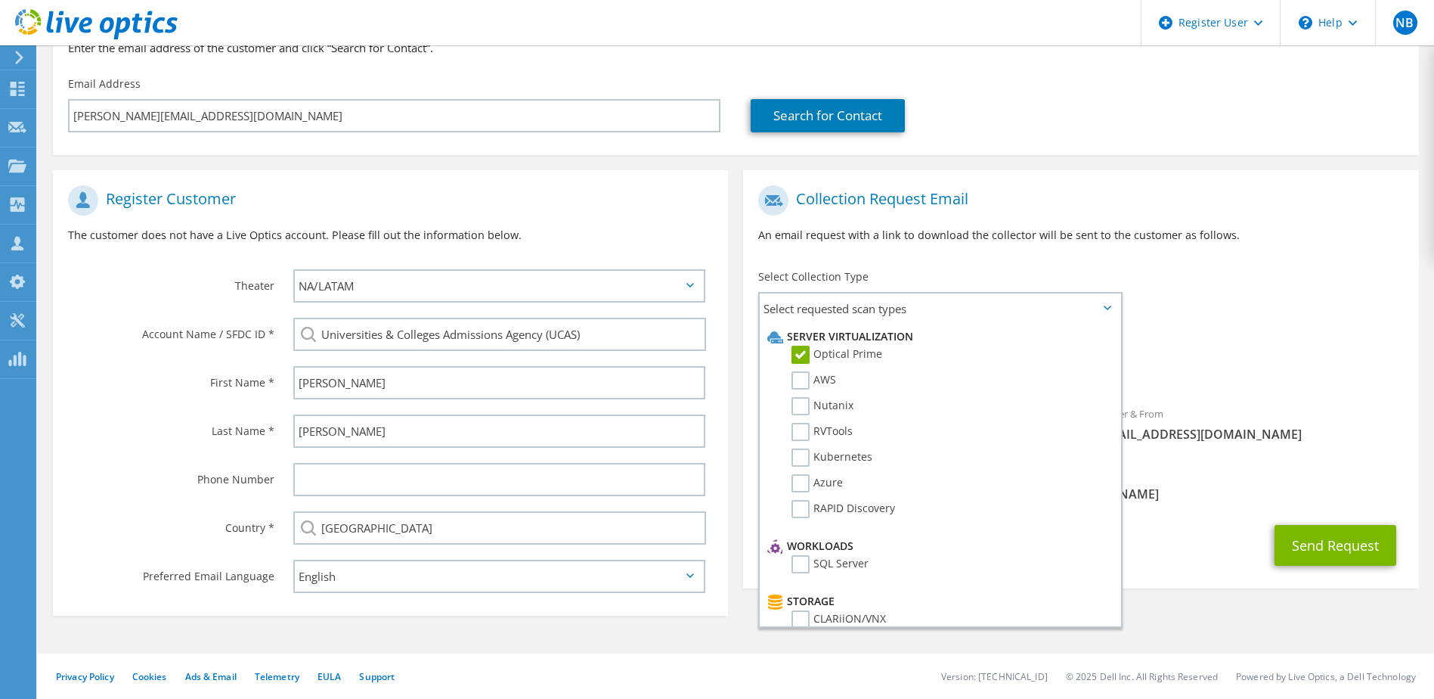
click at [1326, 321] on div "To c.johnston@ucas.ac.uk Sender & From liveoptics@liveoptics.com" at bounding box center [1080, 318] width 675 height 280
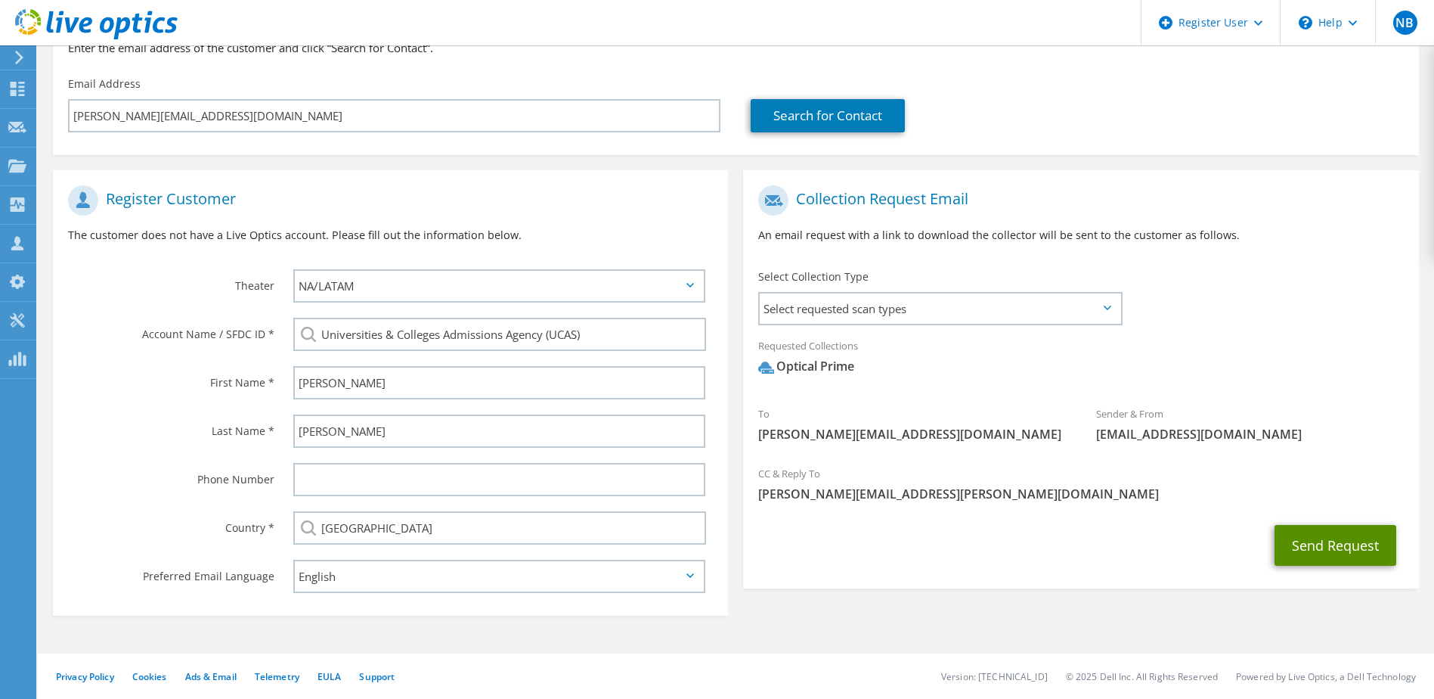
click at [1309, 542] on button "Send Request" at bounding box center [1336, 545] width 122 height 41
